Goal: Task Accomplishment & Management: Manage account settings

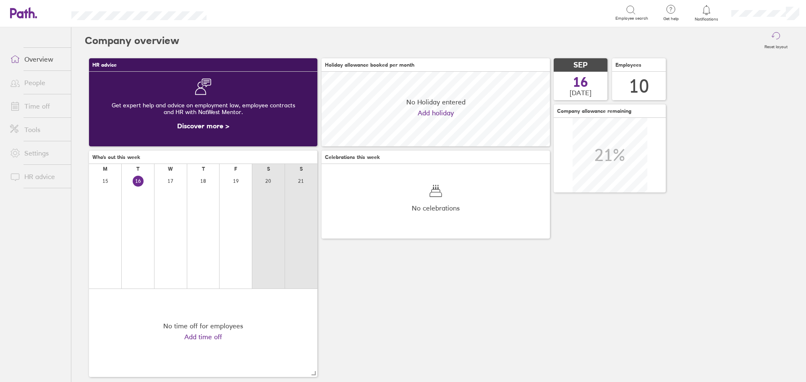
scroll to position [75, 228]
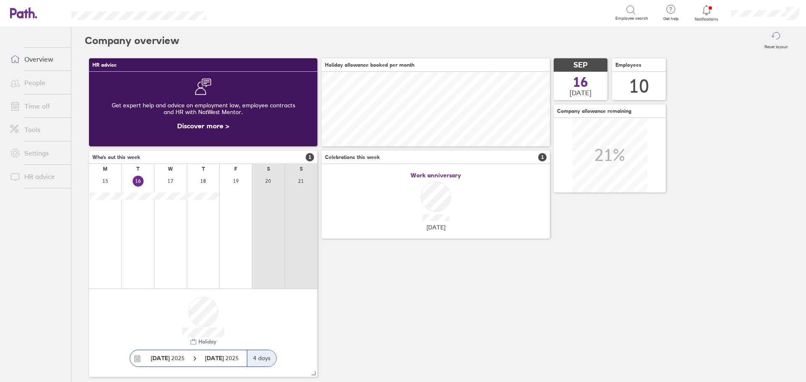
click at [35, 82] on link "People" at bounding box center [37, 82] width 68 height 17
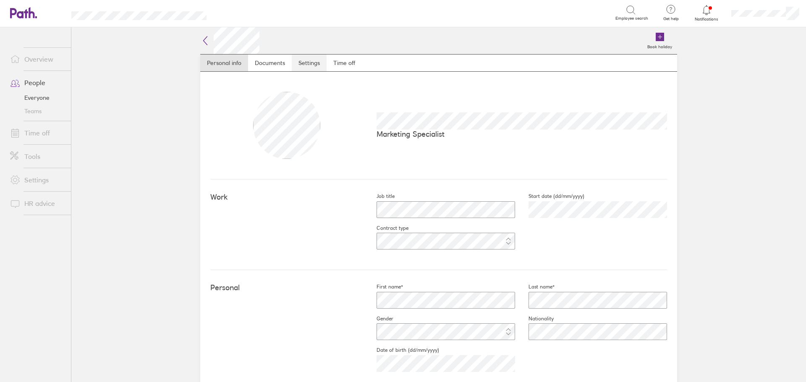
click at [312, 63] on link "Settings" at bounding box center [309, 63] width 35 height 17
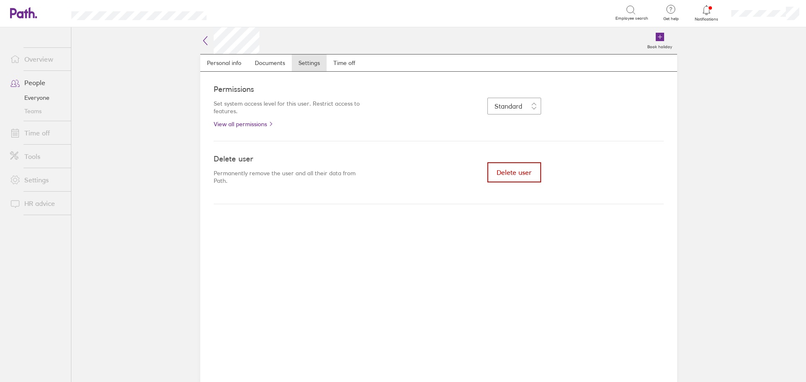
click at [509, 176] on span "Delete user" at bounding box center [514, 173] width 35 height 8
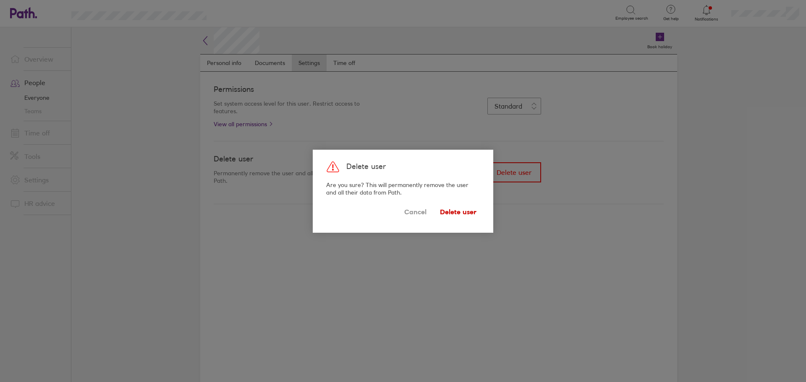
click at [457, 214] on span "Delete user" at bounding box center [458, 212] width 37 height 13
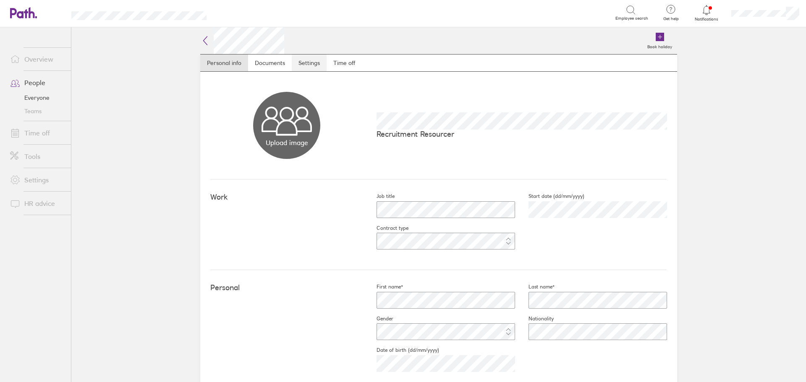
click at [304, 63] on link "Settings" at bounding box center [309, 63] width 35 height 17
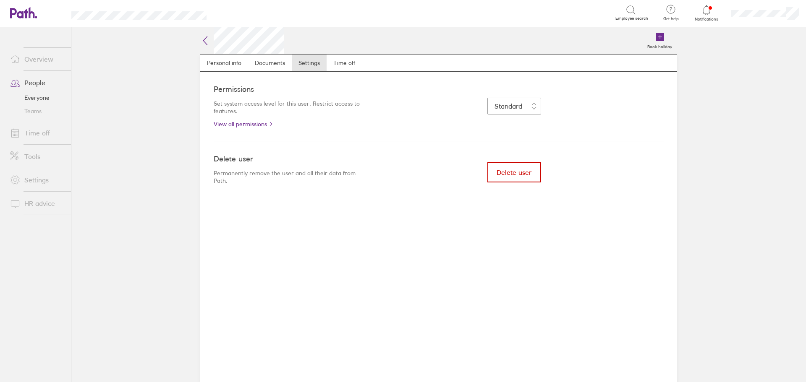
click at [513, 173] on span "Delete user" at bounding box center [514, 173] width 35 height 8
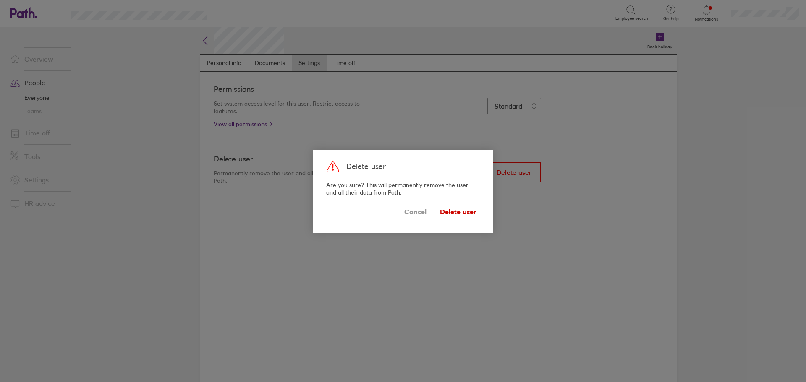
click at [469, 212] on span "Delete user" at bounding box center [458, 212] width 37 height 13
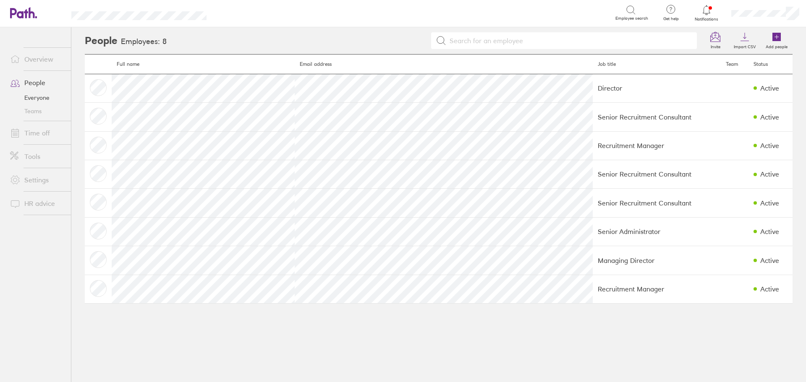
click at [34, 137] on link "Time off" at bounding box center [37, 133] width 68 height 17
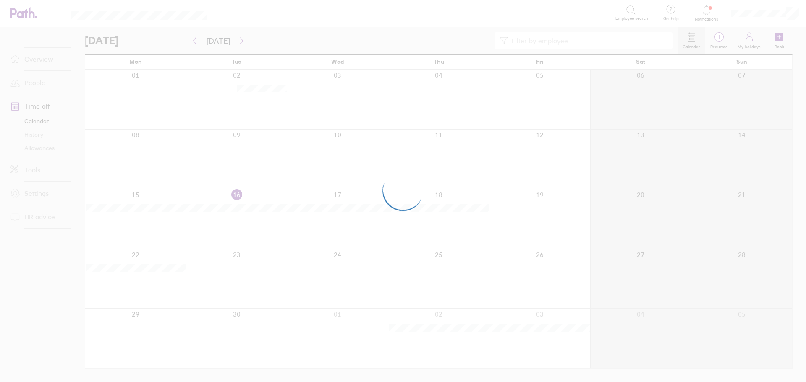
click at [34, 147] on div at bounding box center [403, 191] width 806 height 382
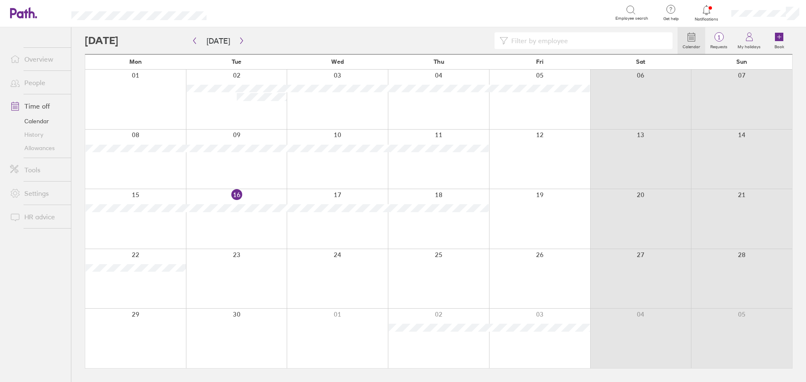
click at [43, 148] on link "Allowances" at bounding box center [37, 147] width 68 height 13
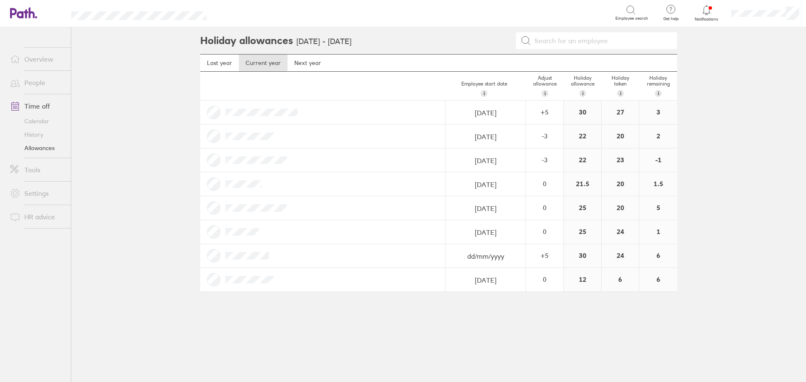
click at [579, 185] on div "21.5" at bounding box center [582, 185] width 37 height 24
click at [310, 57] on link "Next year" at bounding box center [308, 63] width 40 height 17
click at [270, 62] on link "Current year" at bounding box center [263, 63] width 49 height 17
click at [35, 82] on link "People" at bounding box center [37, 82] width 68 height 17
